Goal: Information Seeking & Learning: Check status

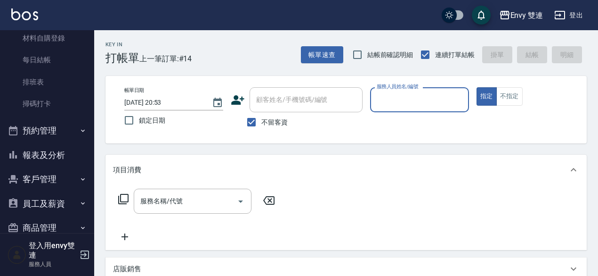
scroll to position [180, 0]
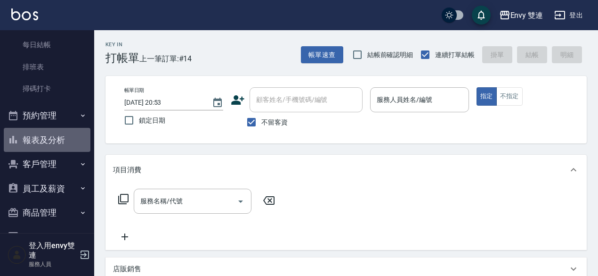
click at [52, 130] on button "報表及分析" at bounding box center [47, 140] width 87 height 24
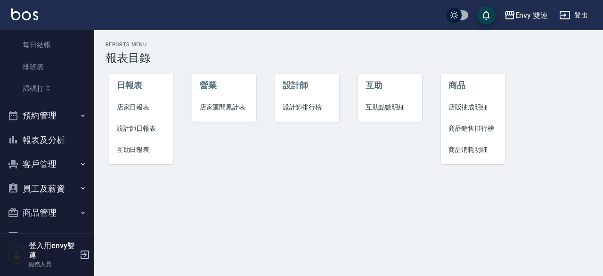
click at [145, 130] on span "設計師日報表" at bounding box center [141, 128] width 49 height 10
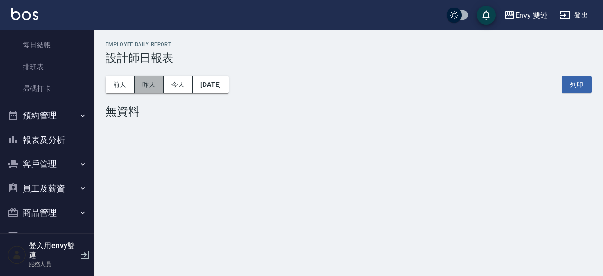
click at [150, 87] on button "昨天" at bounding box center [149, 84] width 29 height 17
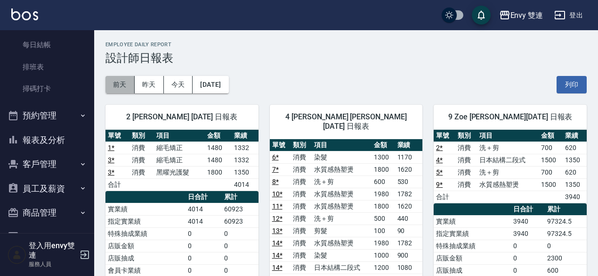
click at [122, 89] on button "前天" at bounding box center [120, 84] width 29 height 17
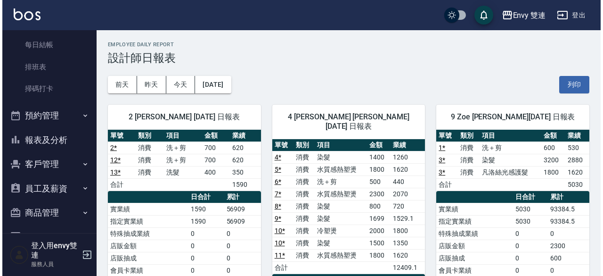
scroll to position [0, 0]
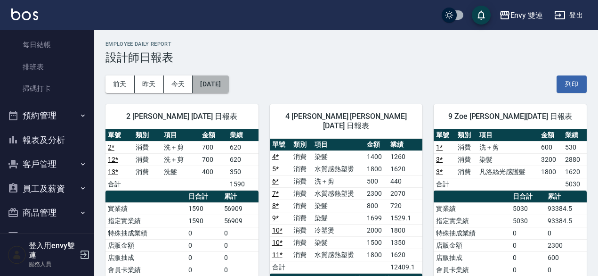
click at [226, 85] on button "[DATE]" at bounding box center [211, 83] width 36 height 17
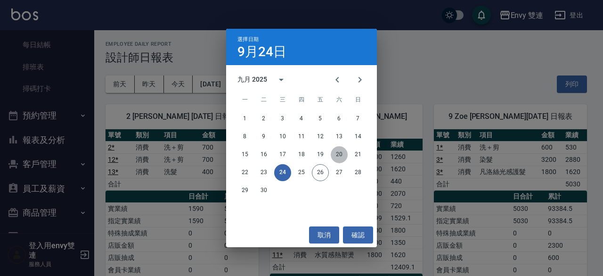
click at [341, 157] on button "20" at bounding box center [339, 154] width 17 height 17
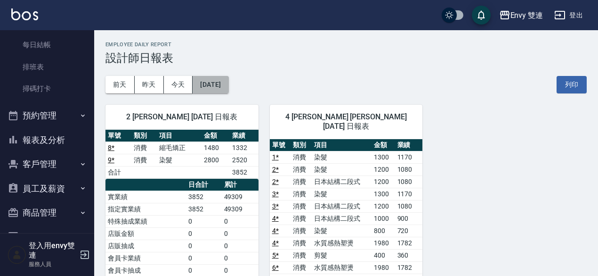
click at [228, 82] on button "[DATE]" at bounding box center [211, 84] width 36 height 17
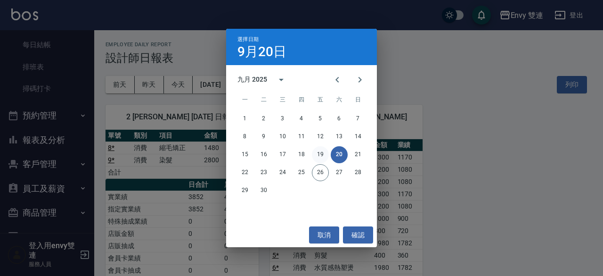
click at [321, 154] on button "19" at bounding box center [320, 154] width 17 height 17
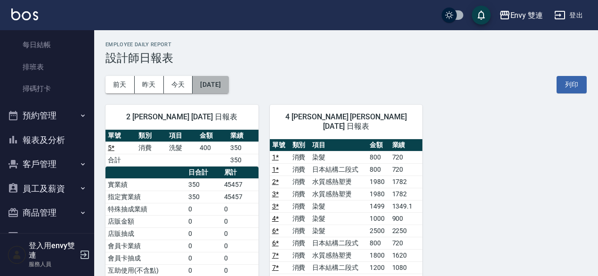
click at [228, 82] on button "[DATE]" at bounding box center [211, 84] width 36 height 17
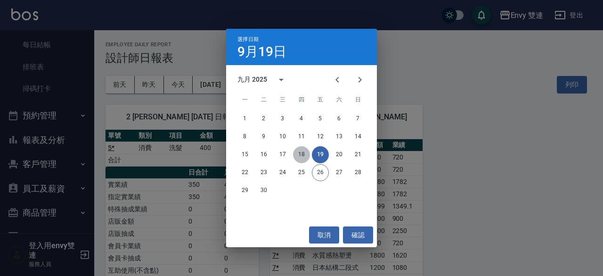
click at [303, 155] on button "18" at bounding box center [301, 154] width 17 height 17
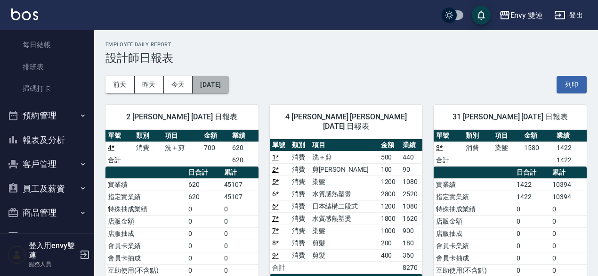
click at [228, 89] on button "[DATE]" at bounding box center [211, 84] width 36 height 17
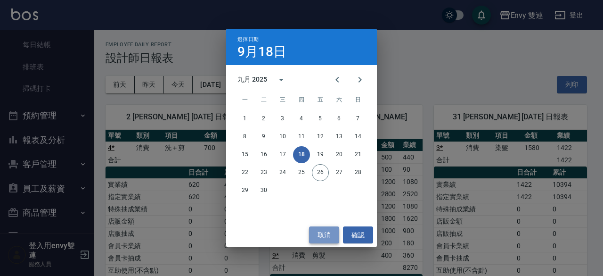
click at [329, 231] on button "取消" at bounding box center [324, 234] width 30 height 17
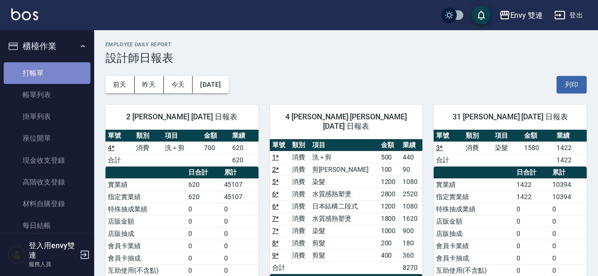
click at [50, 66] on link "打帳單" at bounding box center [47, 73] width 87 height 22
